Goal: Information Seeking & Learning: Learn about a topic

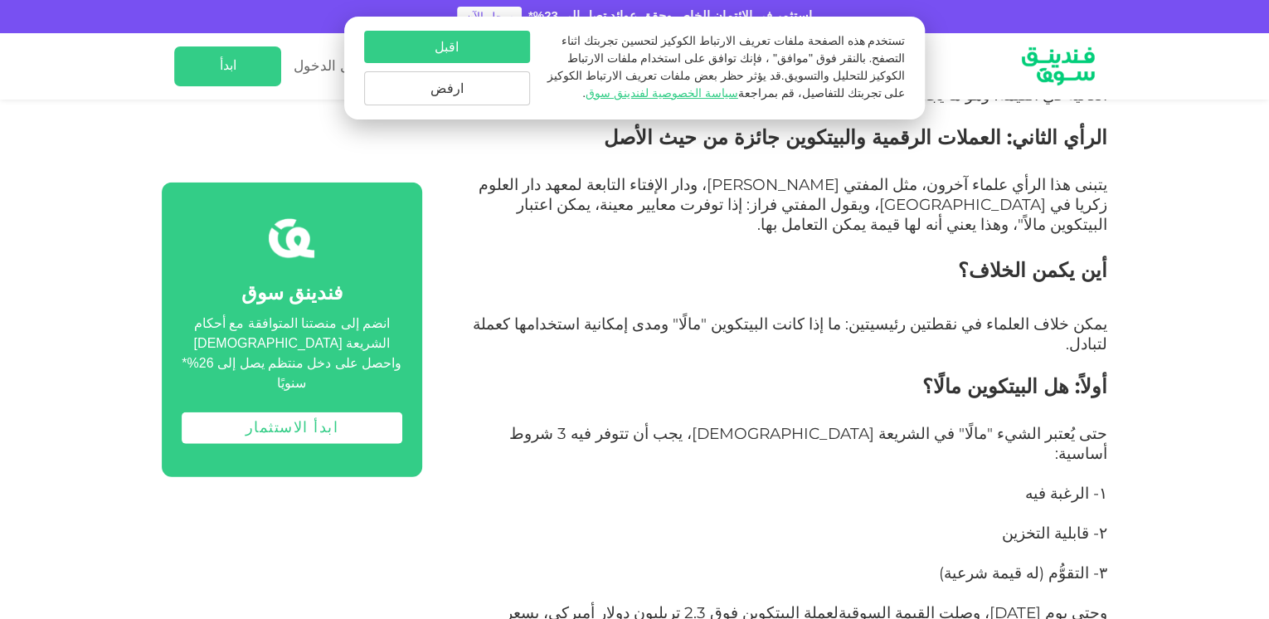
scroll to position [2000, 0]
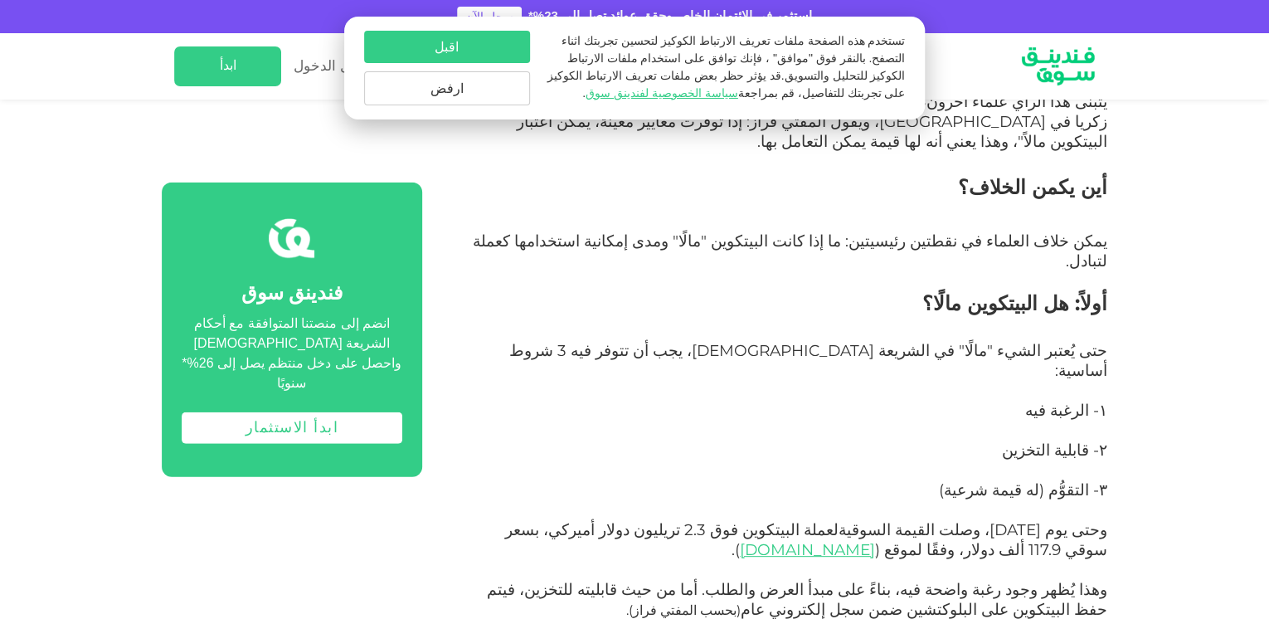
click at [470, 85] on button "ارفض" at bounding box center [447, 88] width 166 height 34
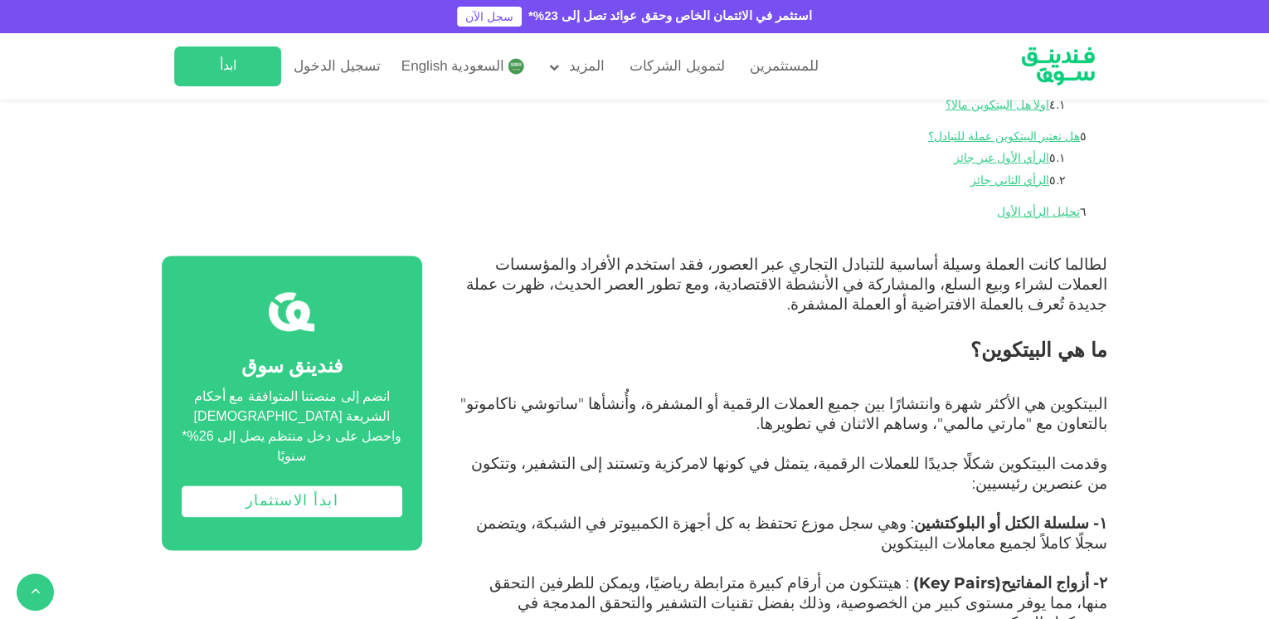
scroll to position [839, 0]
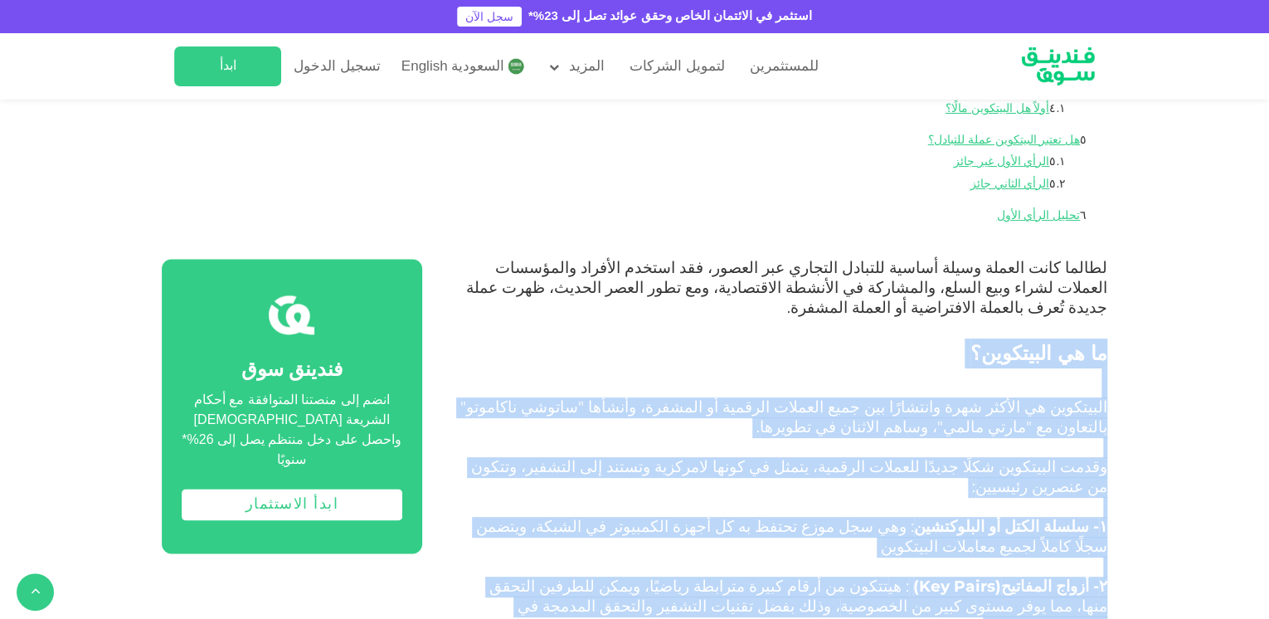
drag, startPoint x: 660, startPoint y: 525, endPoint x: 1110, endPoint y: 289, distance: 508.2
copy div "lo ip dolorsita؟ consectet ad elitse doei temporiًu lab etdo magnaal enimadm ve…"
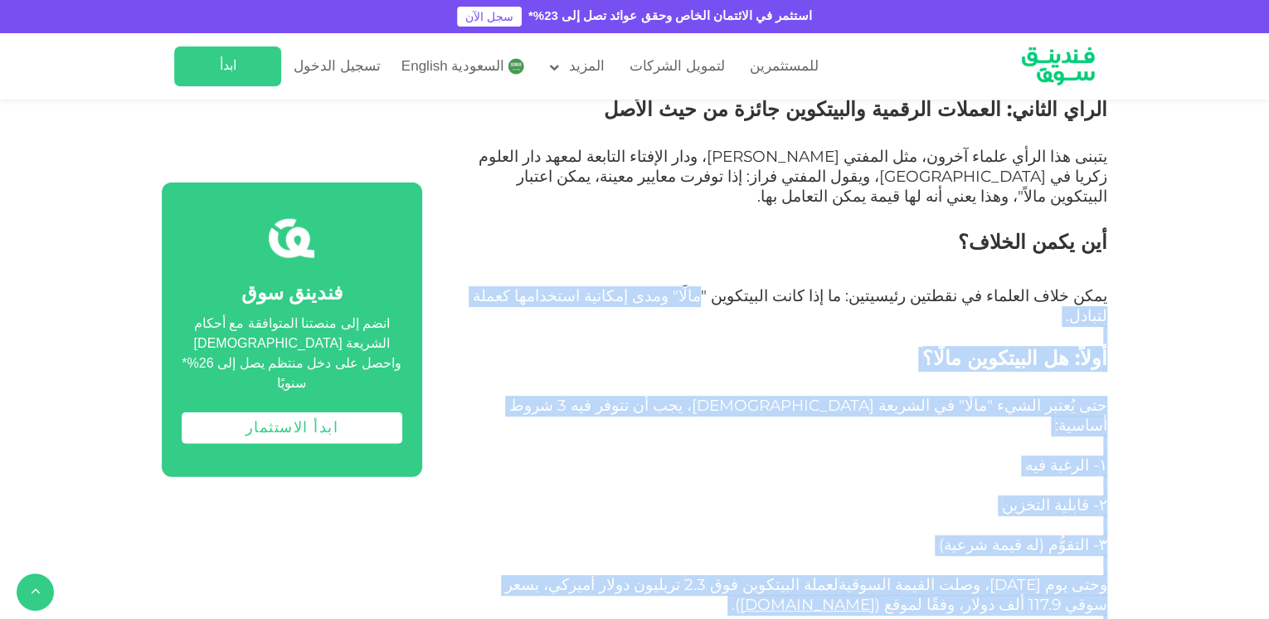
scroll to position [1917, 0]
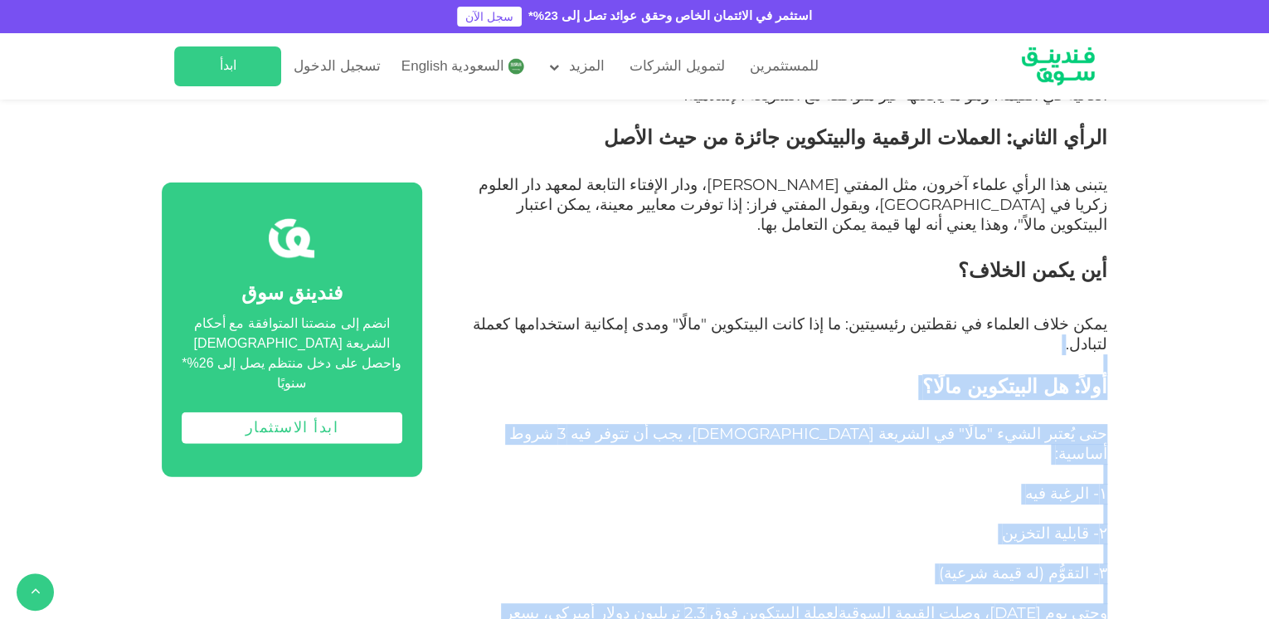
drag, startPoint x: 746, startPoint y: 196, endPoint x: 990, endPoint y: 168, distance: 245.3
copy div "loreً: ip dolorsita conًa؟ eli sُdoei tempo "incًu" la etdolor magnaaliq، eni a…"
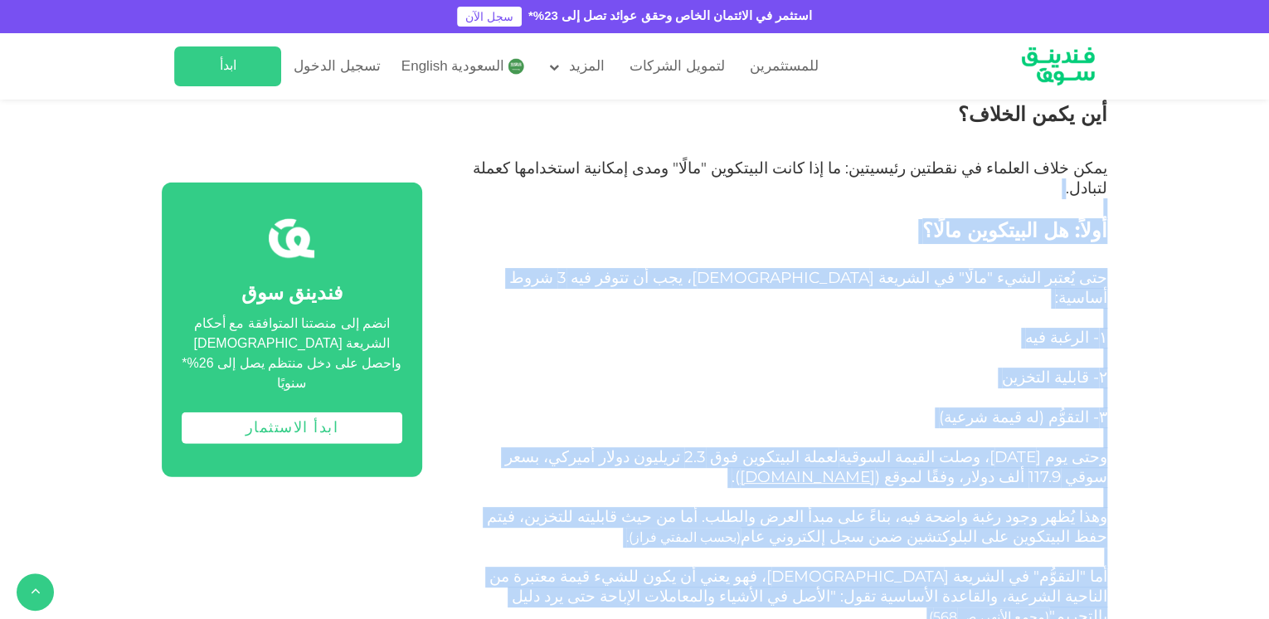
scroll to position [2083, 0]
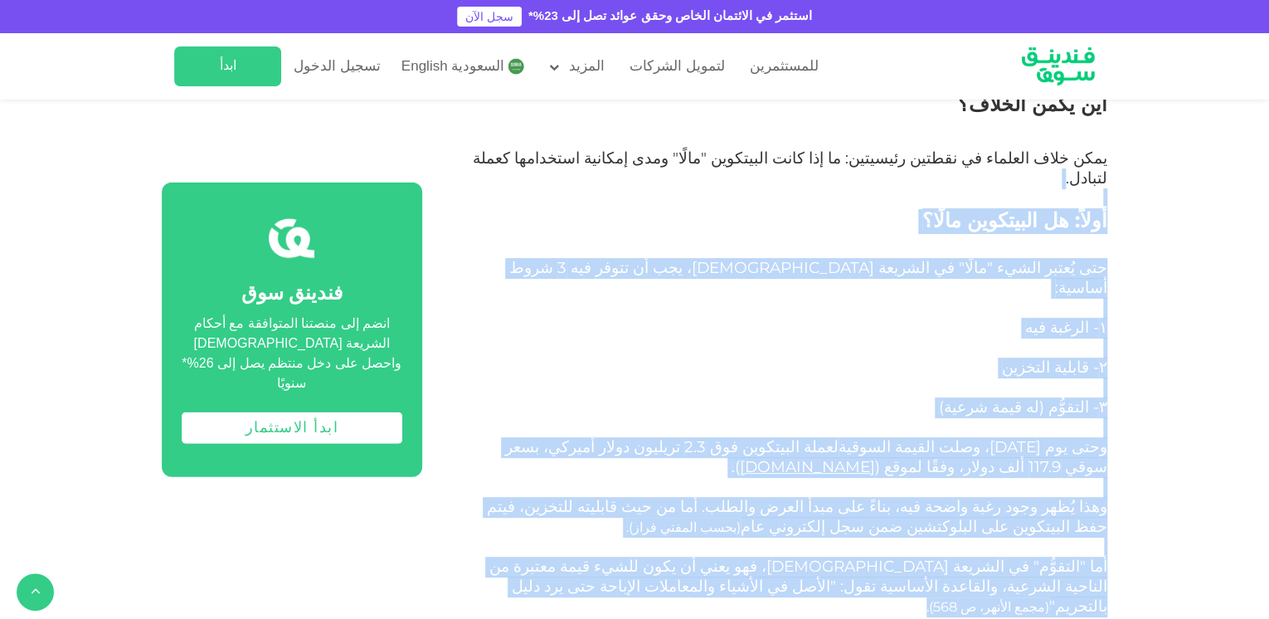
click at [736, 498] on p "وهذا يُظهر وجود رغبة واضحة فيه، بناءً على مبدأ العرض والطلب. أما من حيث قابليته…" at bounding box center [783, 528] width 648 height 60
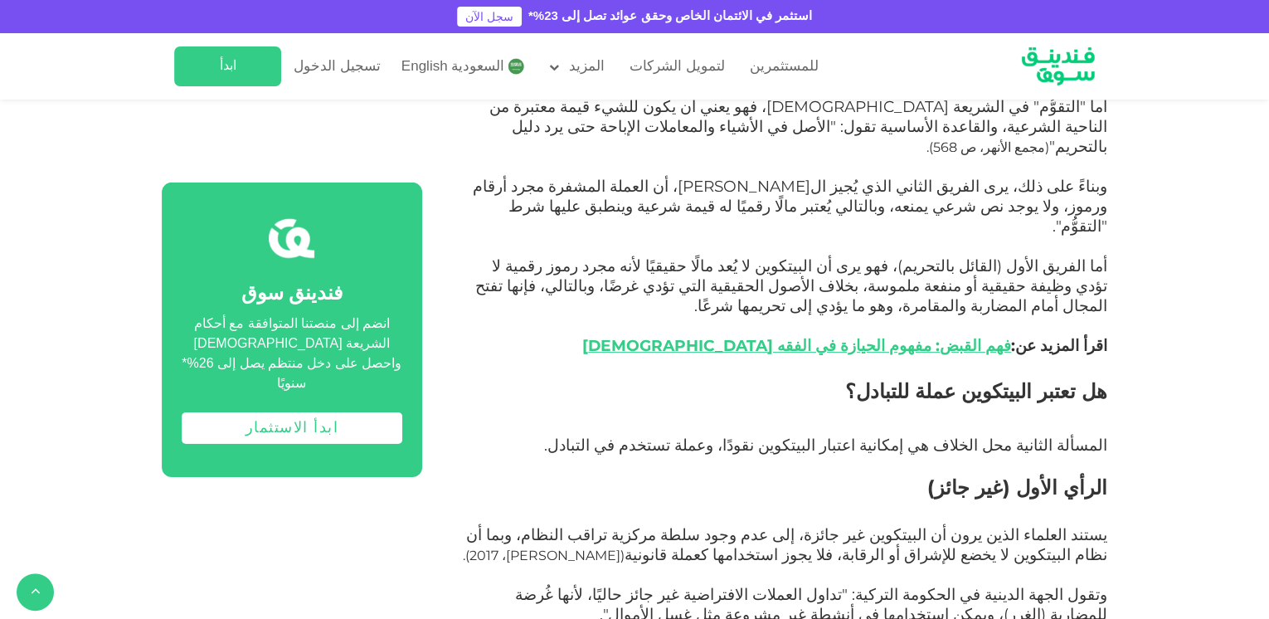
scroll to position [2581, 0]
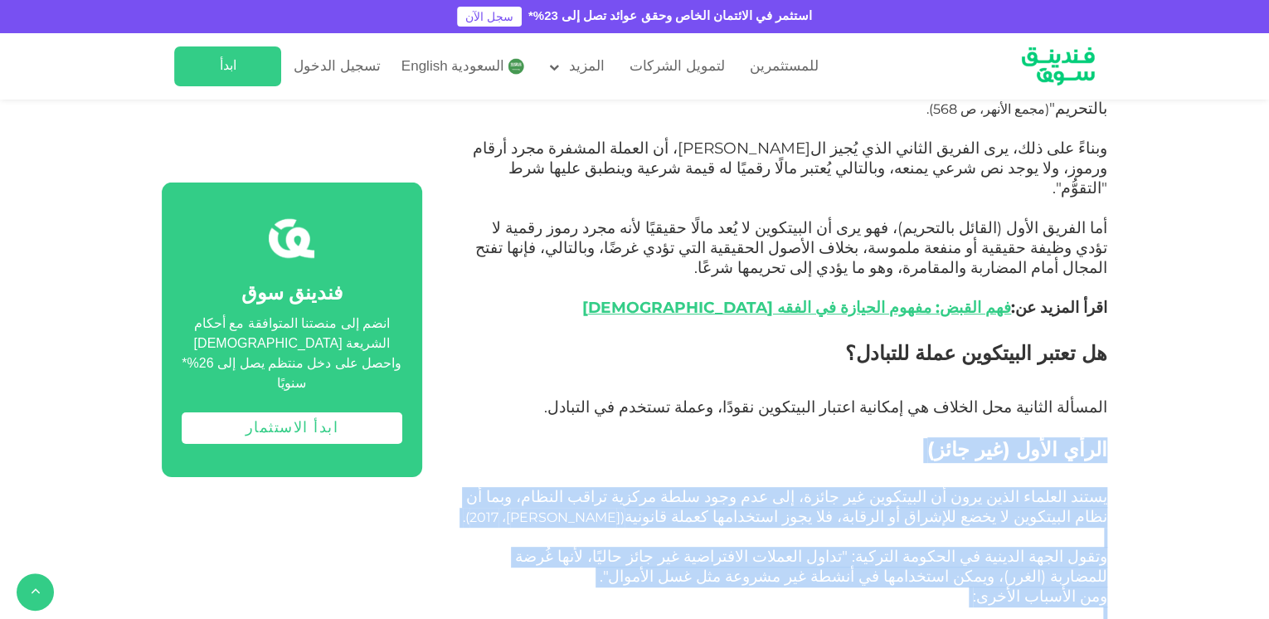
drag, startPoint x: 801, startPoint y: 415, endPoint x: 1131, endPoint y: 190, distance: 399.8
click at [1131, 190] on div "الصفحة الرئيسية المدونة الامتثال للشريعة [DATE] ١ ٢" at bounding box center [634, 136] width 1269 height 5234
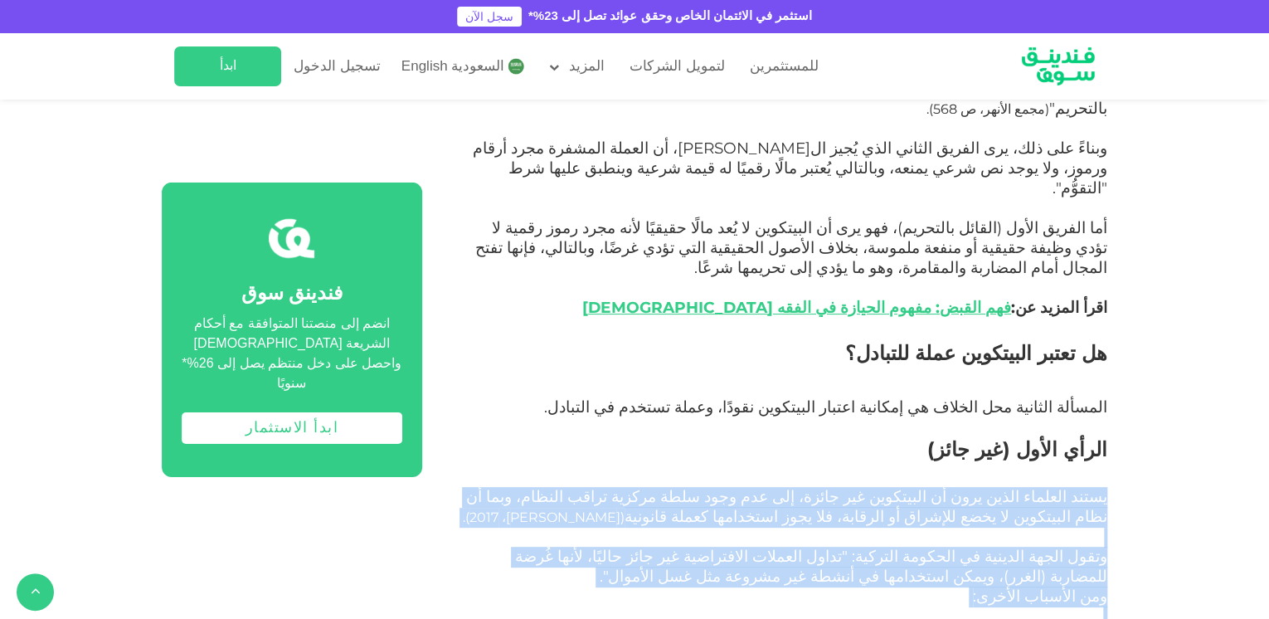
drag, startPoint x: 802, startPoint y: 409, endPoint x: 1108, endPoint y: 230, distance: 354.6
click at [1108, 230] on div "الصفحة الرئيسية المدونة الامتثال للشريعة [DATE] ١ ٢" at bounding box center [634, 136] width 1269 height 5234
copy div "يستند العلماء الذين يرون أن البيتكوين غير جائزة، إلى عدم وجود سلطة مركزية تراقب…"
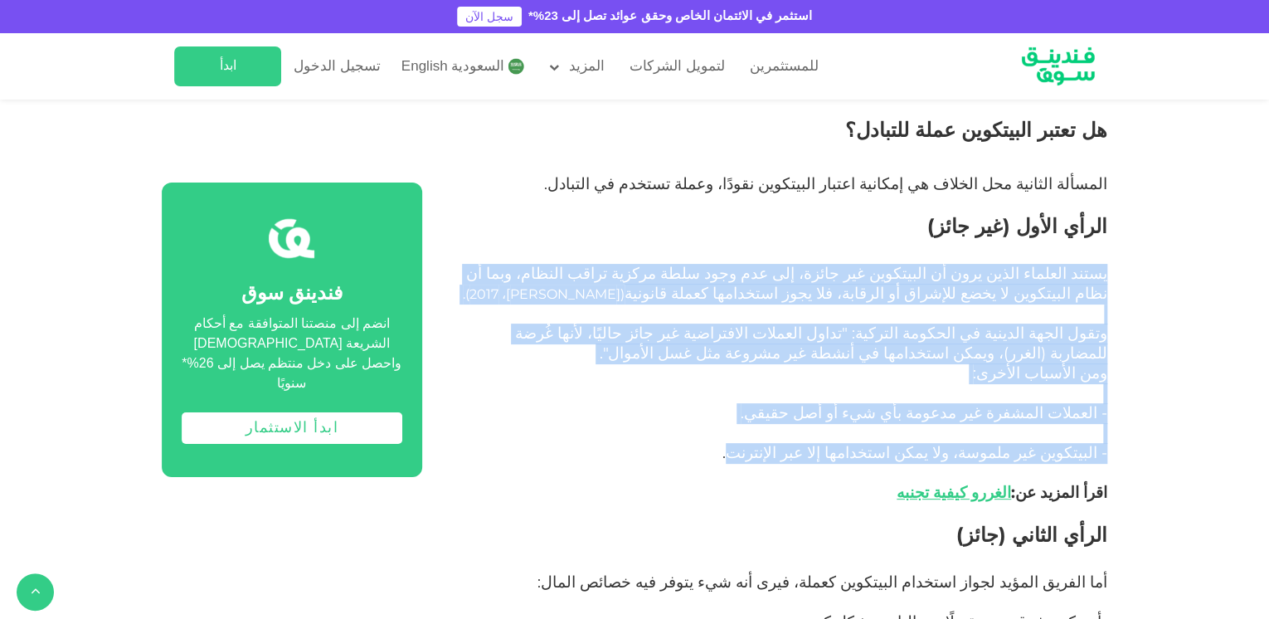
scroll to position [2912, 0]
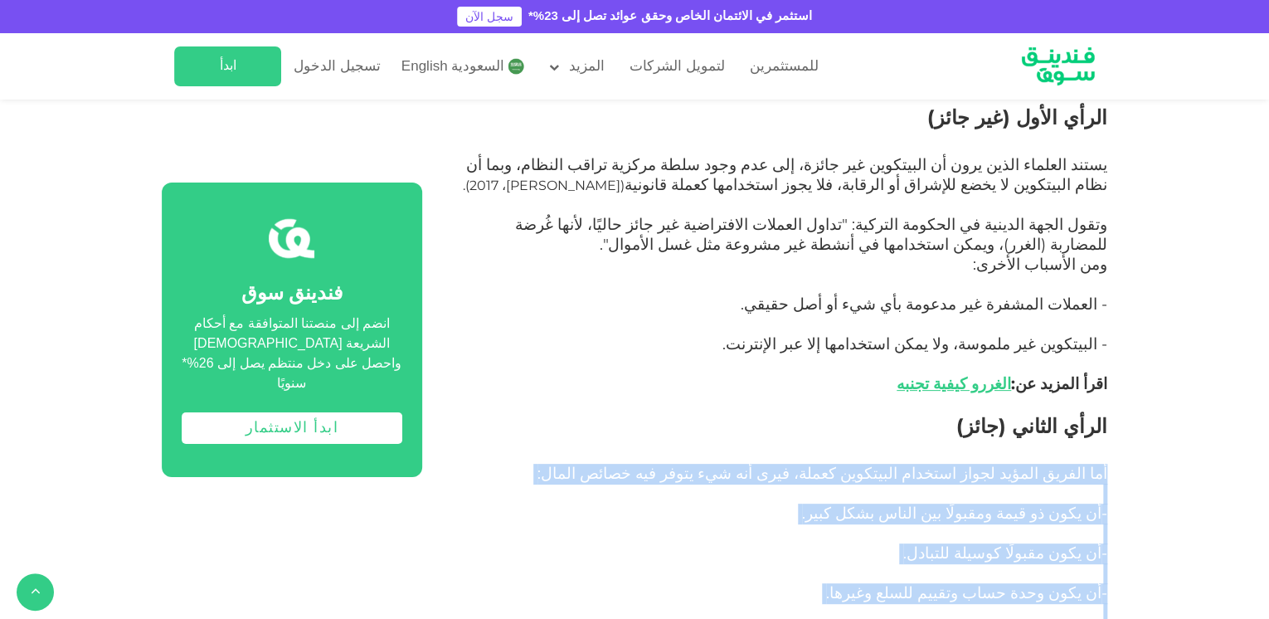
drag, startPoint x: 696, startPoint y: 413, endPoint x: 1154, endPoint y: 213, distance: 500.2
copy div "أما الفريق المؤيد لجواز استخدام البيتكوين كعملة، فيرى أنه شيء يتوفر فيه خصائص ا…"
